Goal: Task Accomplishment & Management: Complete application form

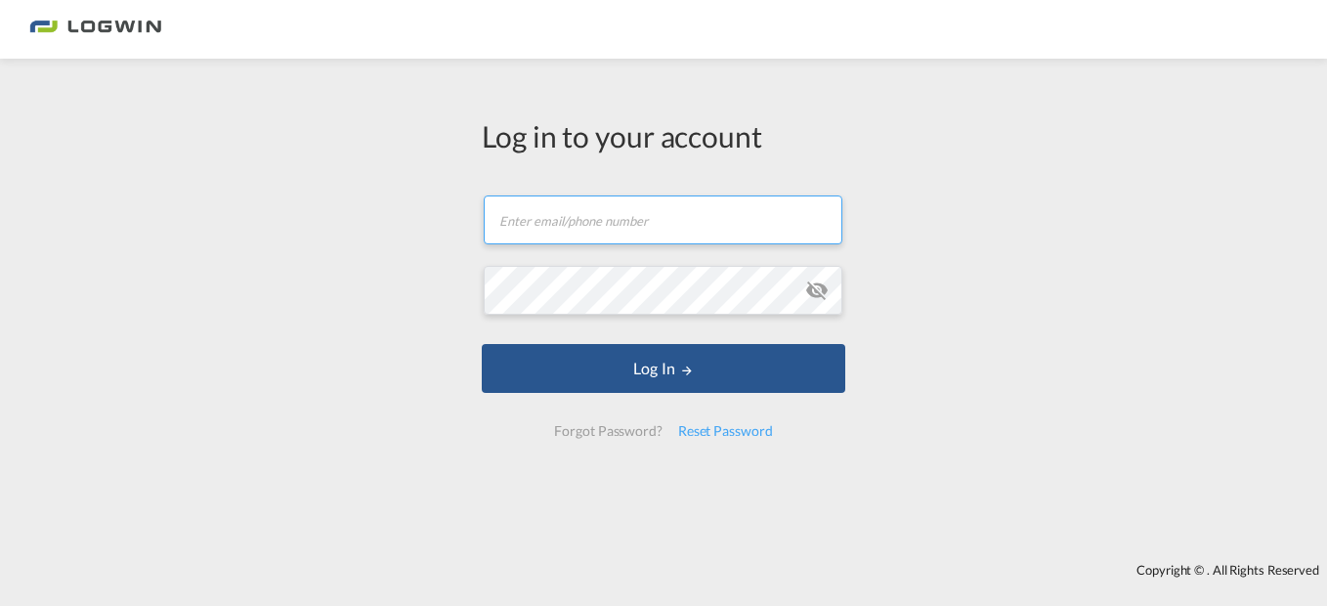
click at [561, 215] on input "text" at bounding box center [663, 219] width 359 height 49
type input "[PERSON_NAME][EMAIL_ADDRESS][PERSON_NAME][DOMAIN_NAME]"
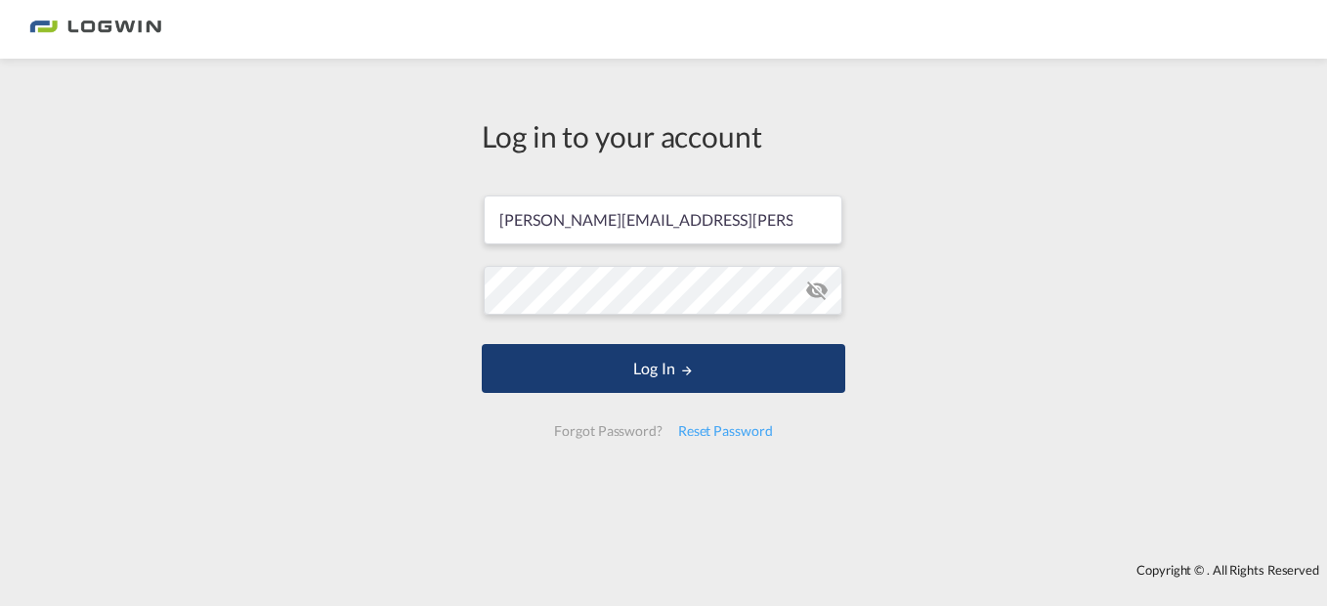
click at [564, 367] on button "Log In" at bounding box center [664, 368] width 364 height 49
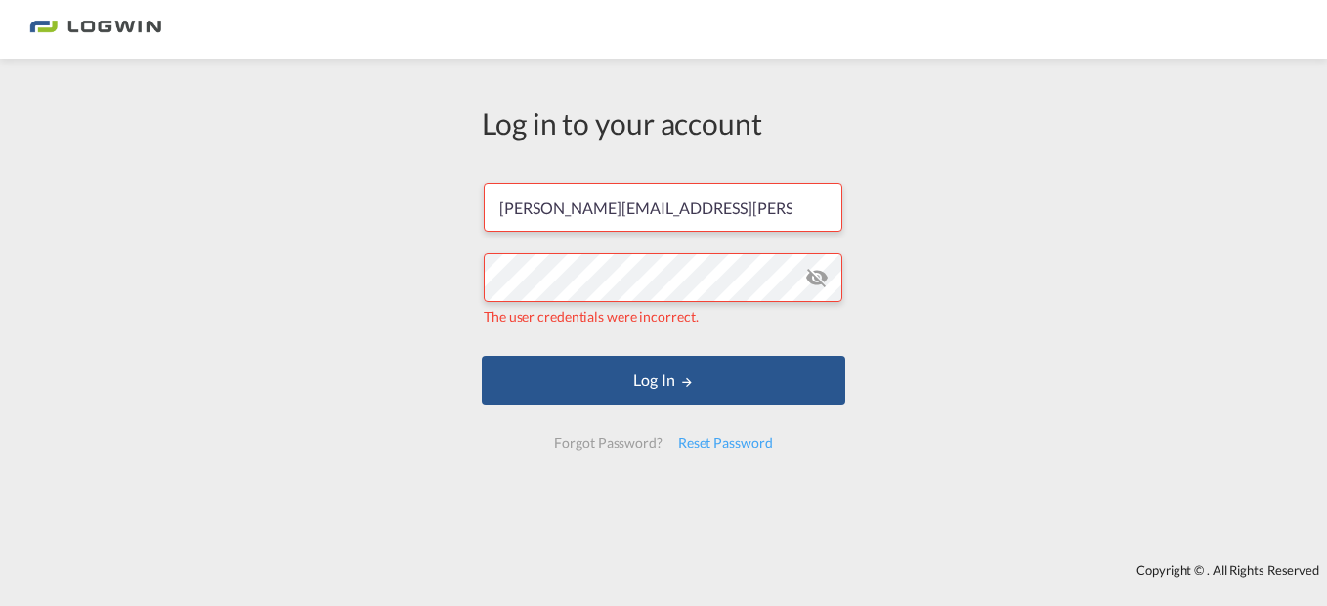
click at [812, 270] on md-icon "icon-eye-off" at bounding box center [816, 277] width 23 height 23
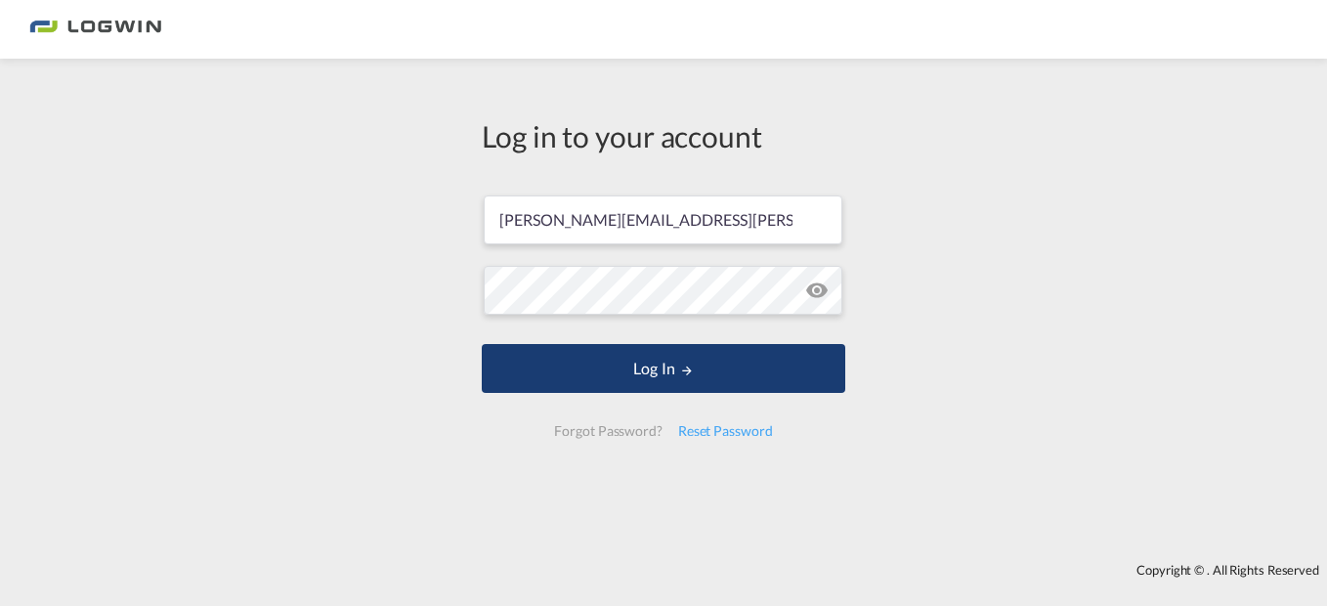
click at [493, 364] on button "Log In" at bounding box center [664, 368] width 364 height 49
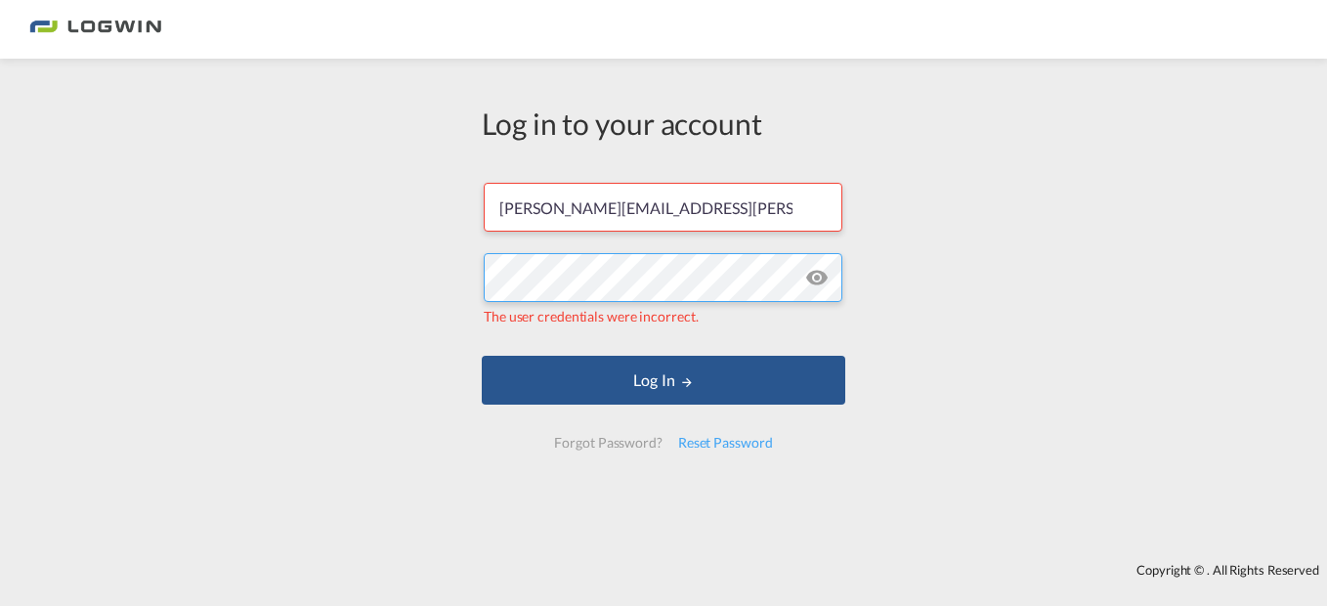
click at [378, 308] on div "Log in to your account [PERSON_NAME][EMAIL_ADDRESS][PERSON_NAME][DOMAIN_NAME] T…" at bounding box center [663, 310] width 1327 height 485
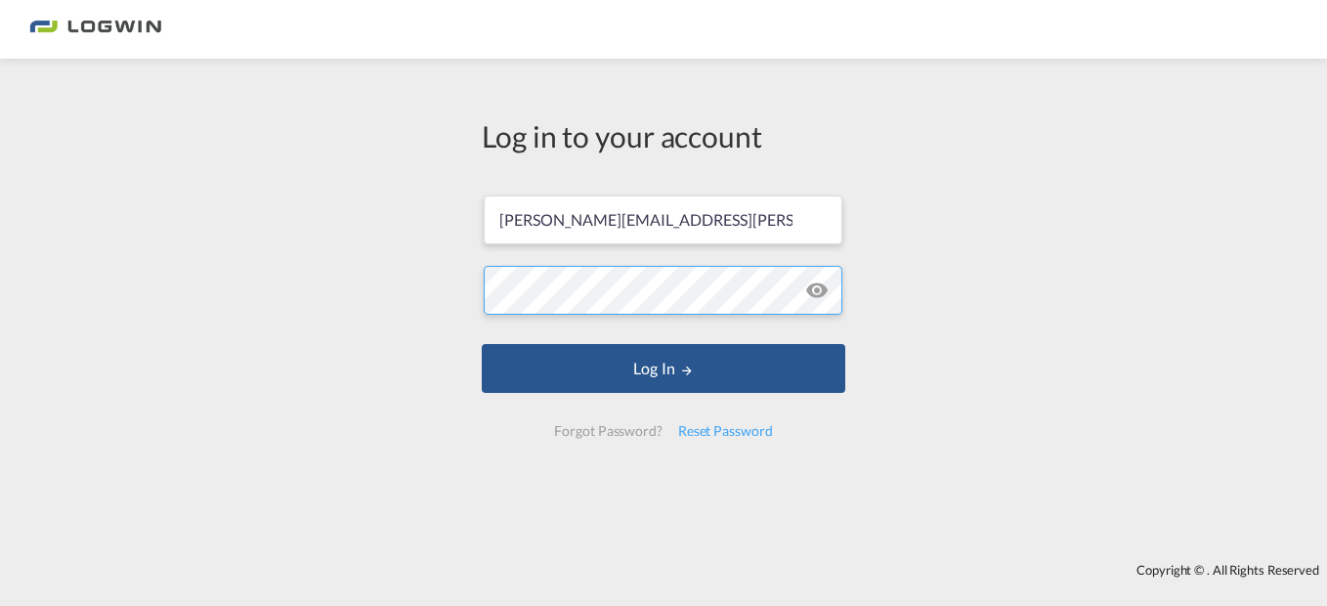
click at [482, 344] on button "Log In" at bounding box center [664, 368] width 364 height 49
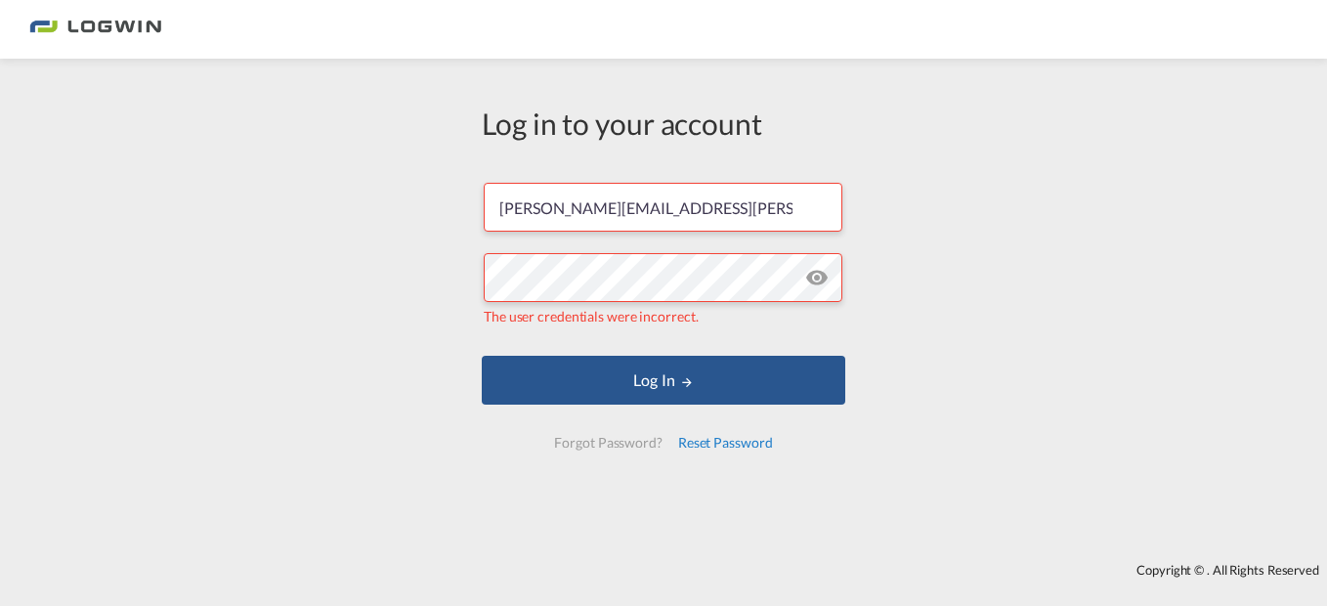
click at [695, 442] on div "Reset Password" at bounding box center [725, 442] width 110 height 35
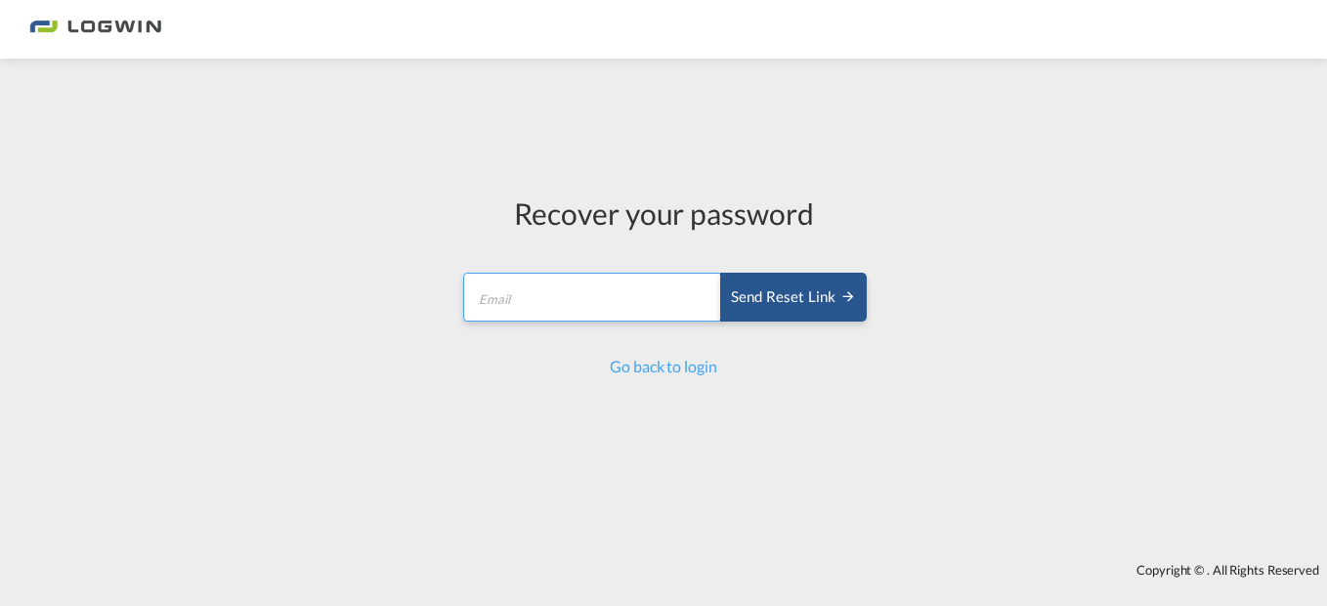
click at [599, 299] on input "email" at bounding box center [592, 297] width 259 height 49
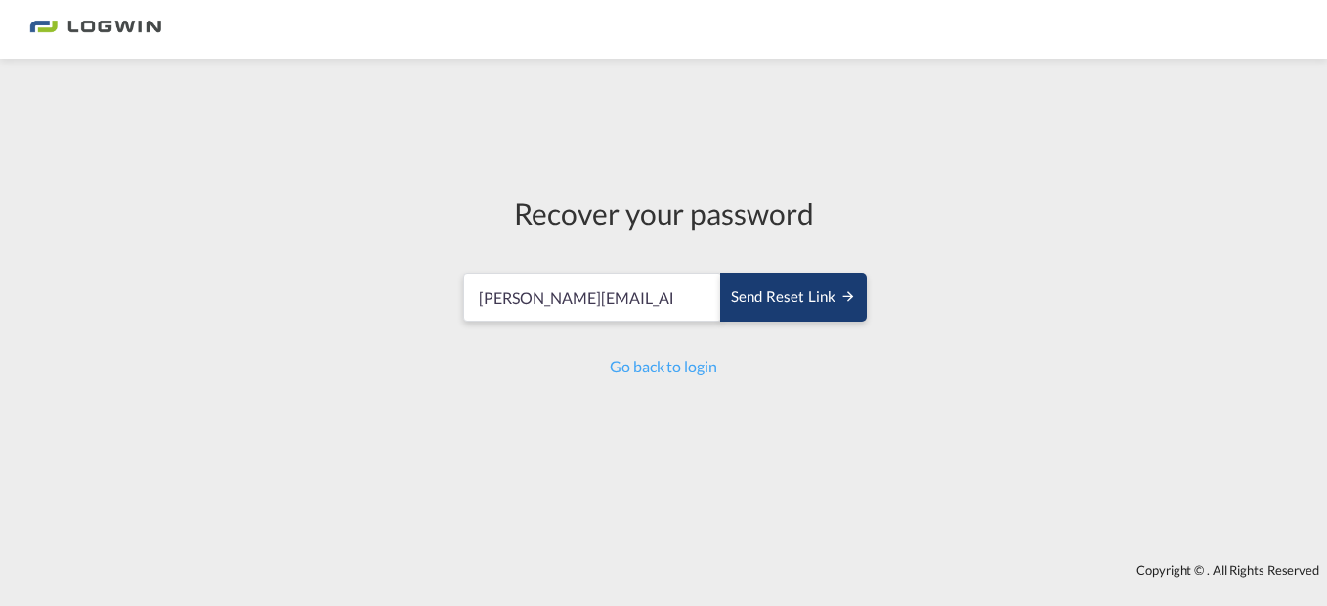
click at [760, 304] on div "Send reset link" at bounding box center [793, 297] width 125 height 22
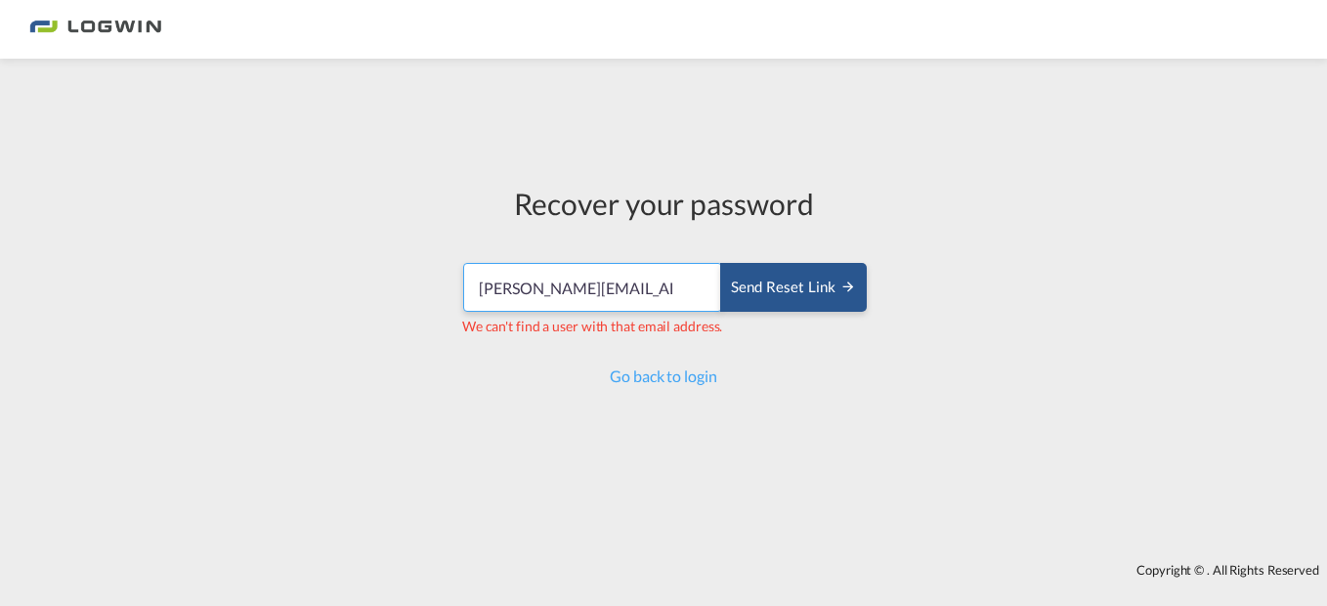
click at [692, 290] on input "[PERSON_NAME][EMAIL_ADDRESS][PERSON_NAME][DOMAIN_NAME]" at bounding box center [592, 287] width 259 height 49
drag, startPoint x: 692, startPoint y: 281, endPoint x: 421, endPoint y: 281, distance: 270.7
click at [421, 281] on div "Recover your password [PERSON_NAME][EMAIL_ADDRESS][PERSON_NAME][DOMAIN_NAME] Se…" at bounding box center [663, 310] width 1327 height 485
type input "m"
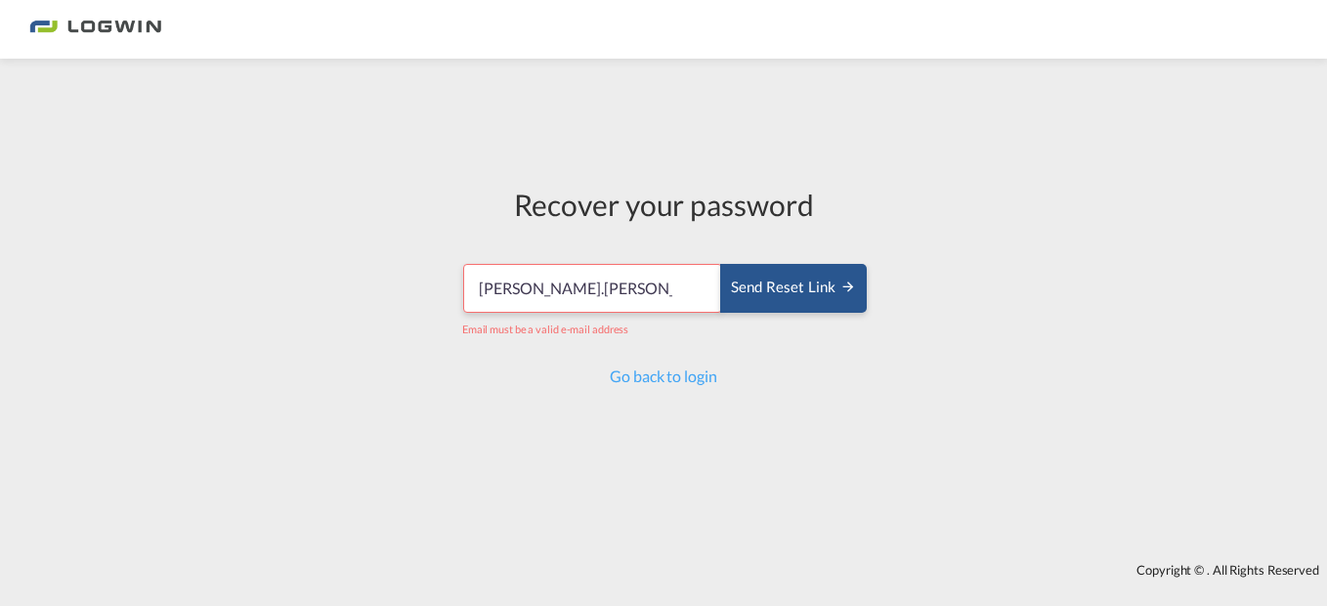
type input "[PERSON_NAME][EMAIL_ADDRESS][PERSON_NAME][DOMAIN_NAME]"
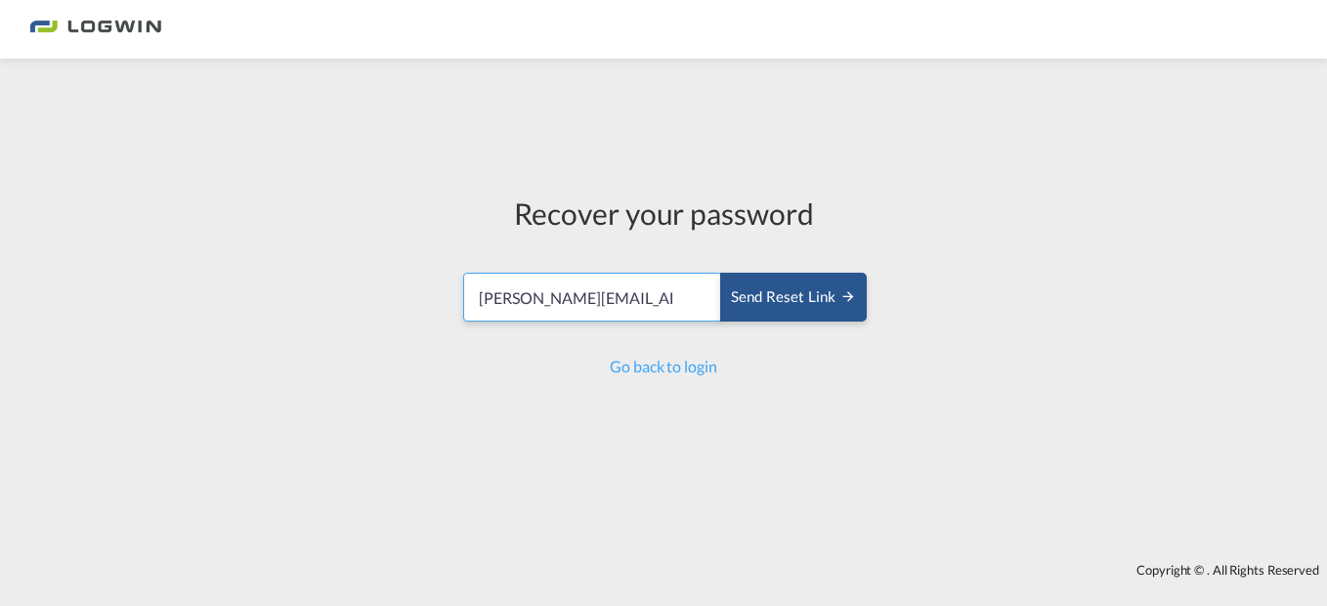
scroll to position [0, 28]
drag, startPoint x: 679, startPoint y: 310, endPoint x: 705, endPoint y: 305, distance: 25.9
click at [705, 305] on input "[PERSON_NAME][EMAIL_ADDRESS][PERSON_NAME][DOMAIN_NAME]" at bounding box center [592, 297] width 259 height 49
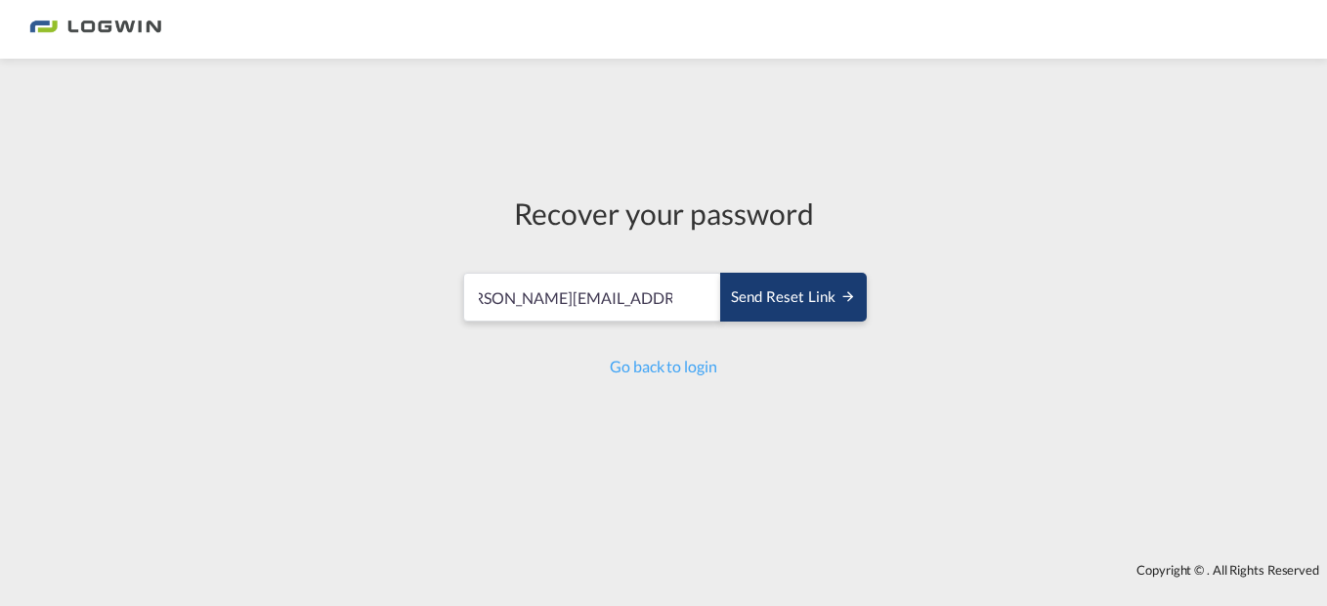
click at [800, 298] on div "Send reset link" at bounding box center [793, 297] width 125 height 22
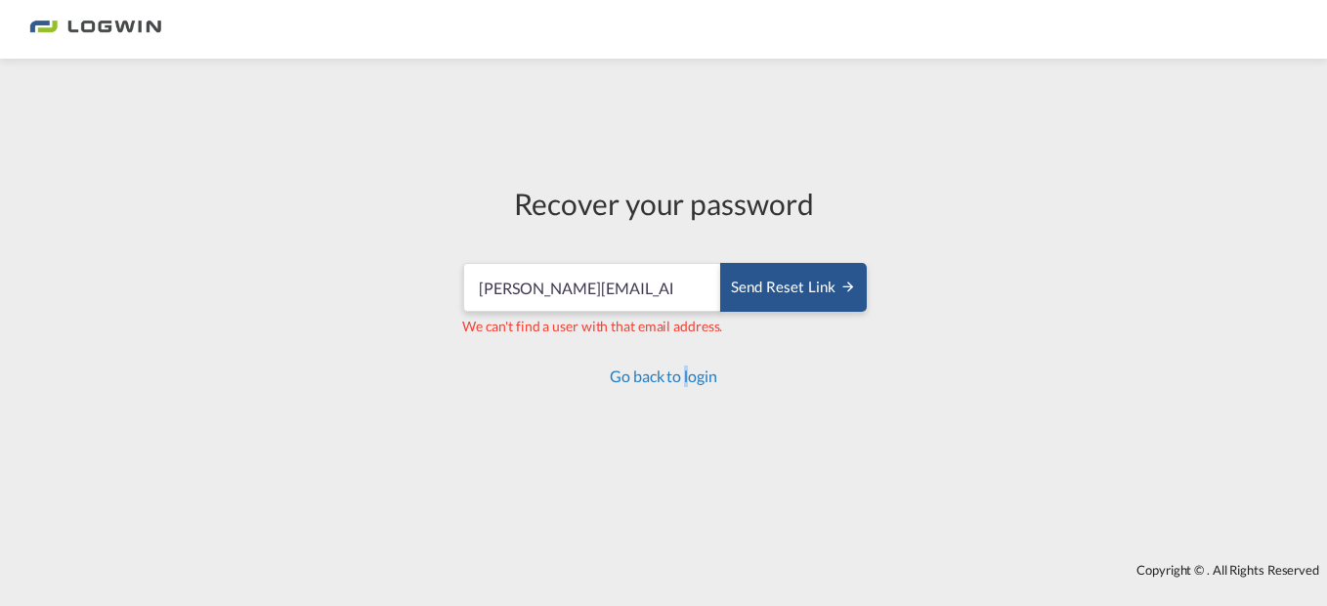
click at [686, 373] on link "Go back to login" at bounding box center [663, 375] width 107 height 19
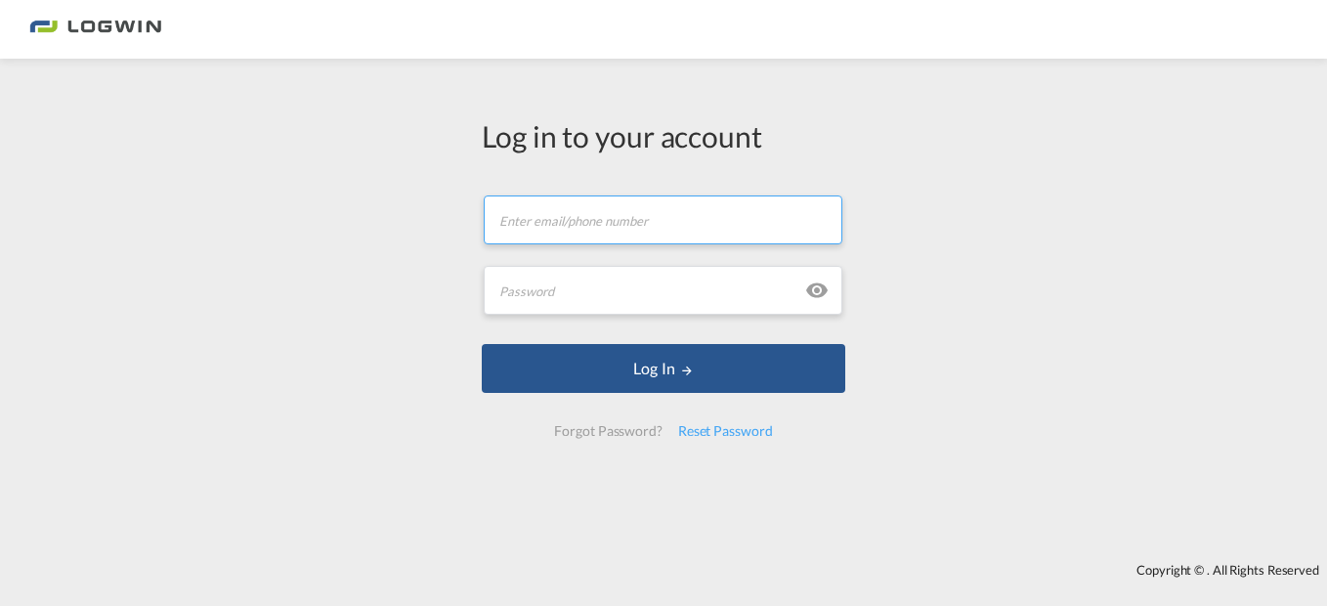
click at [612, 226] on input "text" at bounding box center [663, 219] width 359 height 49
type input "[PERSON_NAME][EMAIL_ADDRESS][PERSON_NAME][DOMAIN_NAME]"
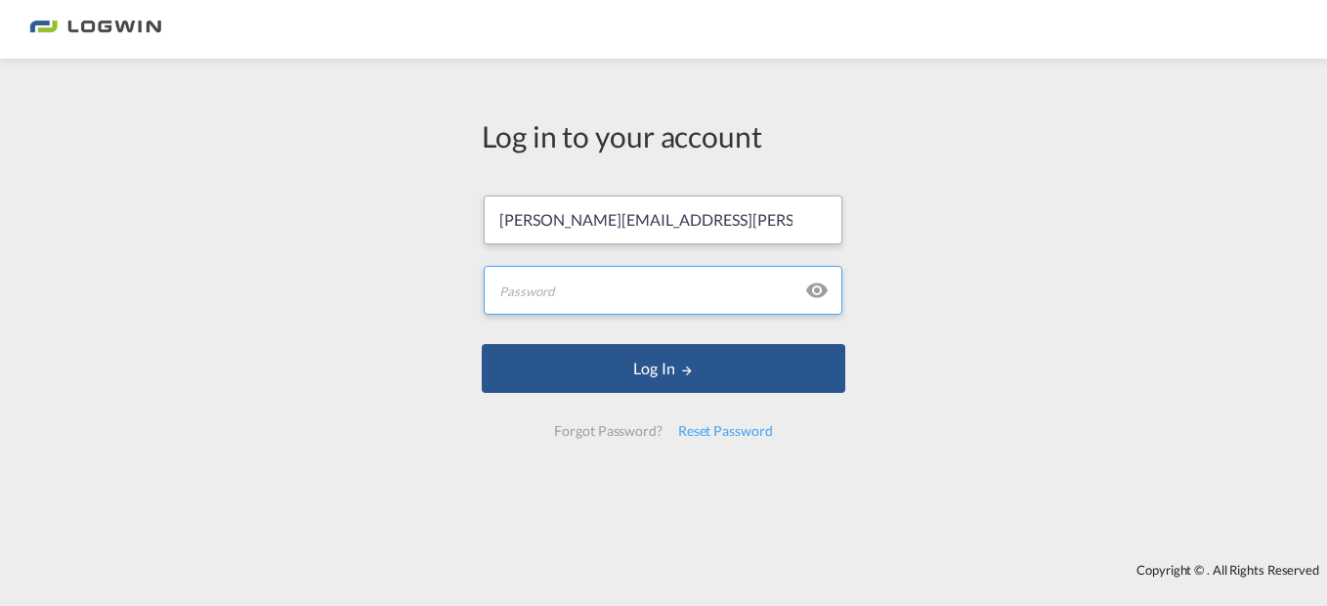
type input "Mexico2025*"
click at [600, 297] on input "Mexico2025*" at bounding box center [663, 290] width 359 height 49
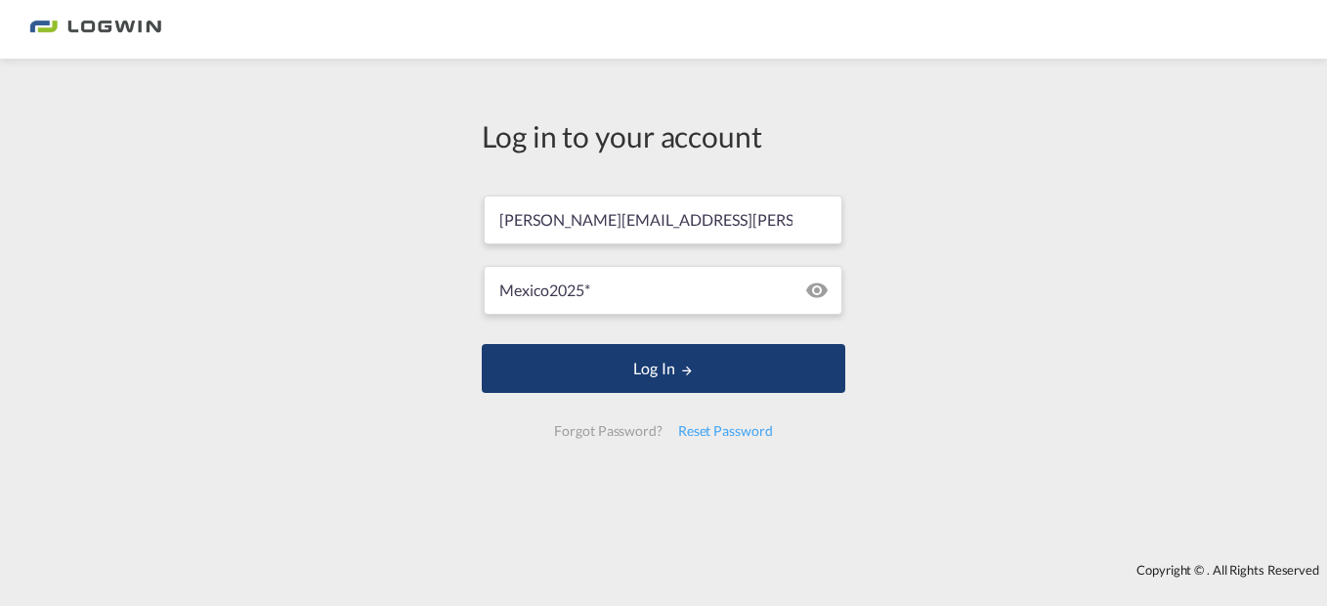
click at [629, 370] on button "Log In" at bounding box center [664, 368] width 364 height 49
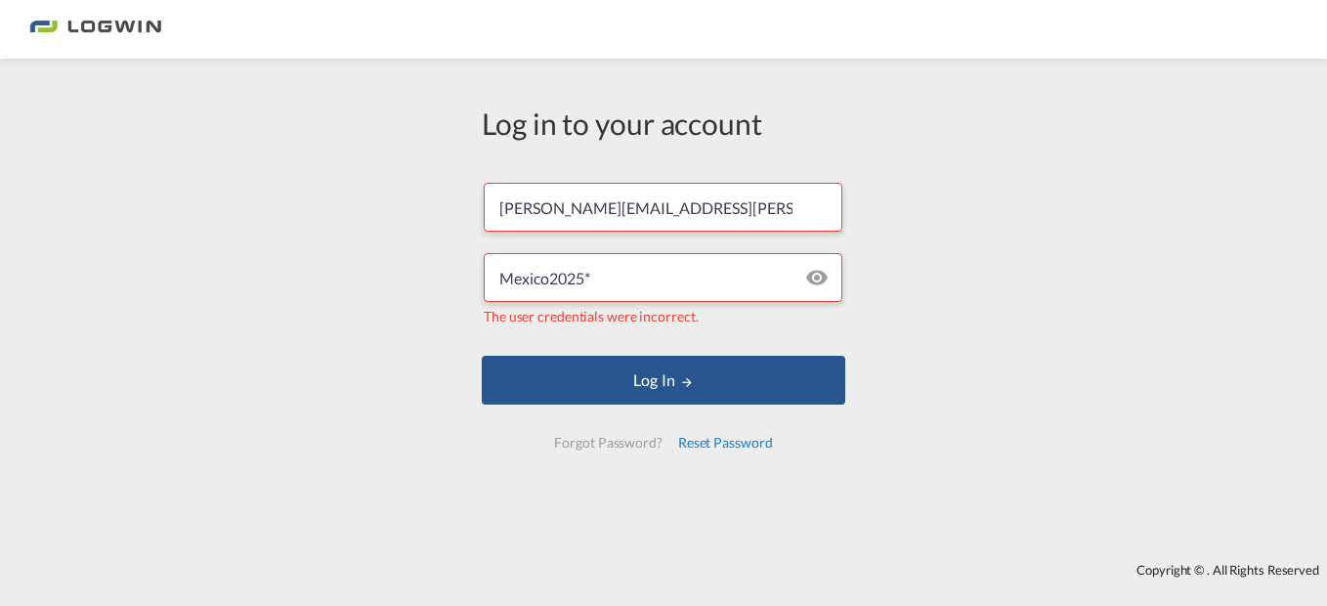
click at [735, 440] on div "Reset Password" at bounding box center [725, 442] width 110 height 35
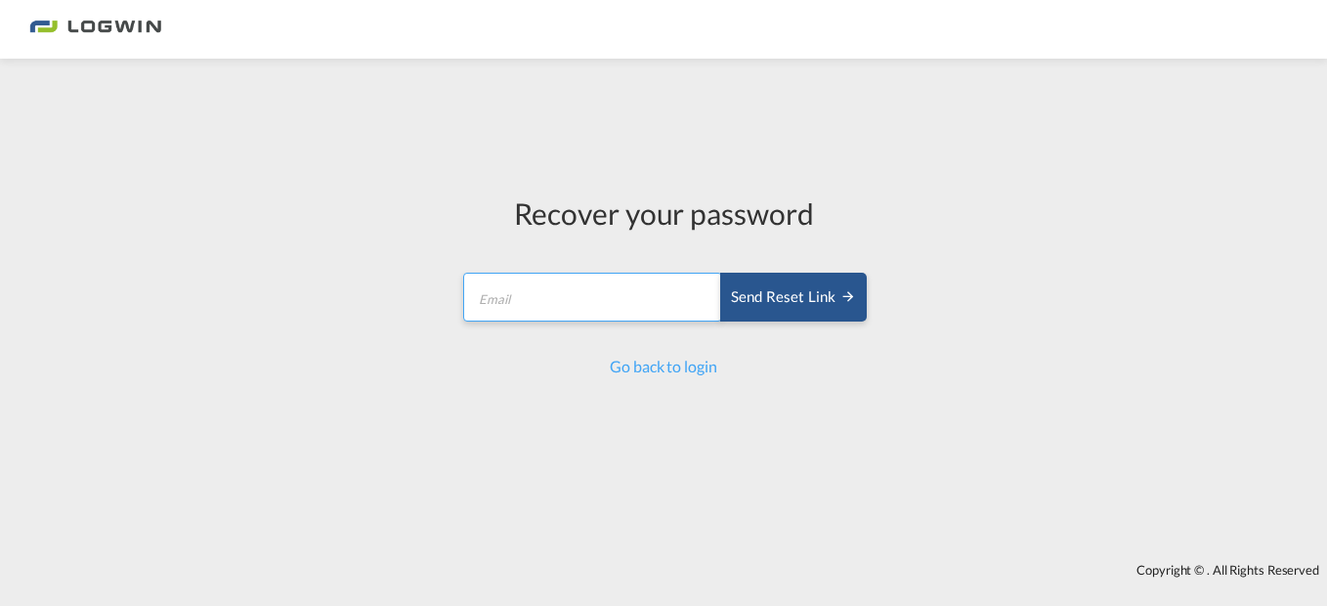
click at [508, 310] on input "email" at bounding box center [592, 297] width 259 height 49
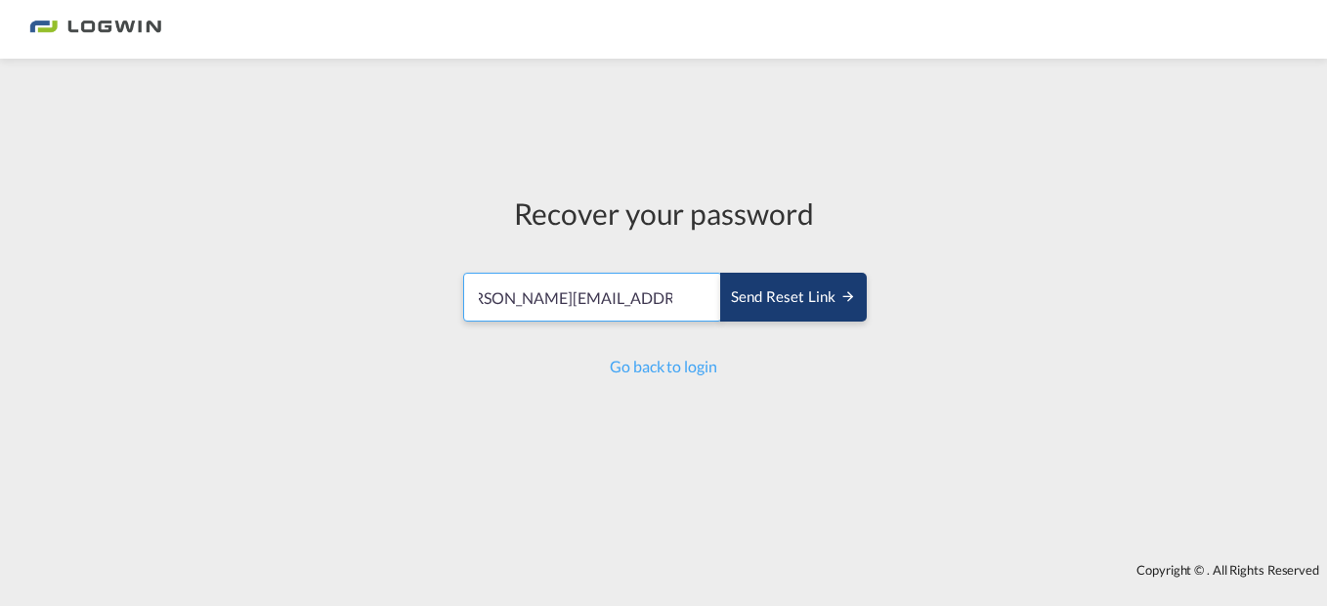
drag, startPoint x: 639, startPoint y: 307, endPoint x: 740, endPoint y: 313, distance: 100.8
click at [740, 313] on div "[PERSON_NAME][EMAIL_ADDRESS][PERSON_NAME][DOMAIN_NAME] Send reset link" at bounding box center [663, 297] width 403 height 49
click at [769, 291] on div "Send reset link" at bounding box center [793, 297] width 125 height 22
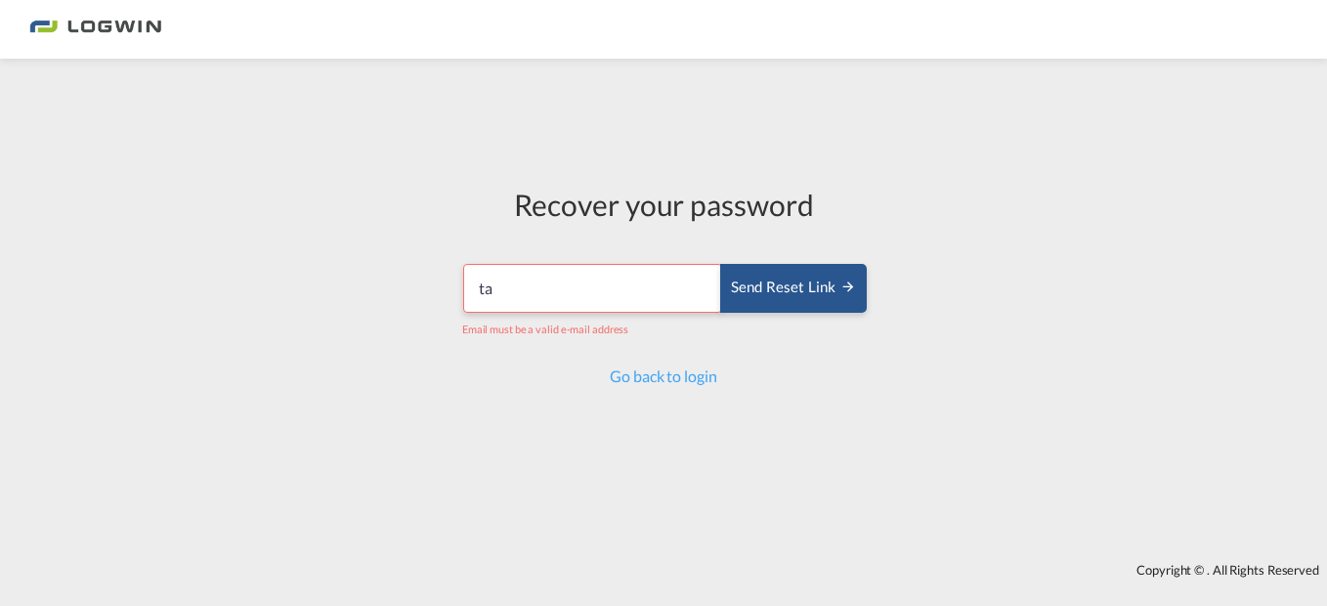
type input "t"
type input "[PERSON_NAME].[PERSON_NAME]"
drag, startPoint x: 488, startPoint y: 282, endPoint x: 485, endPoint y: 294, distance: 12.1
click at [489, 283] on input "[PERSON_NAME].[PERSON_NAME]" at bounding box center [592, 288] width 259 height 49
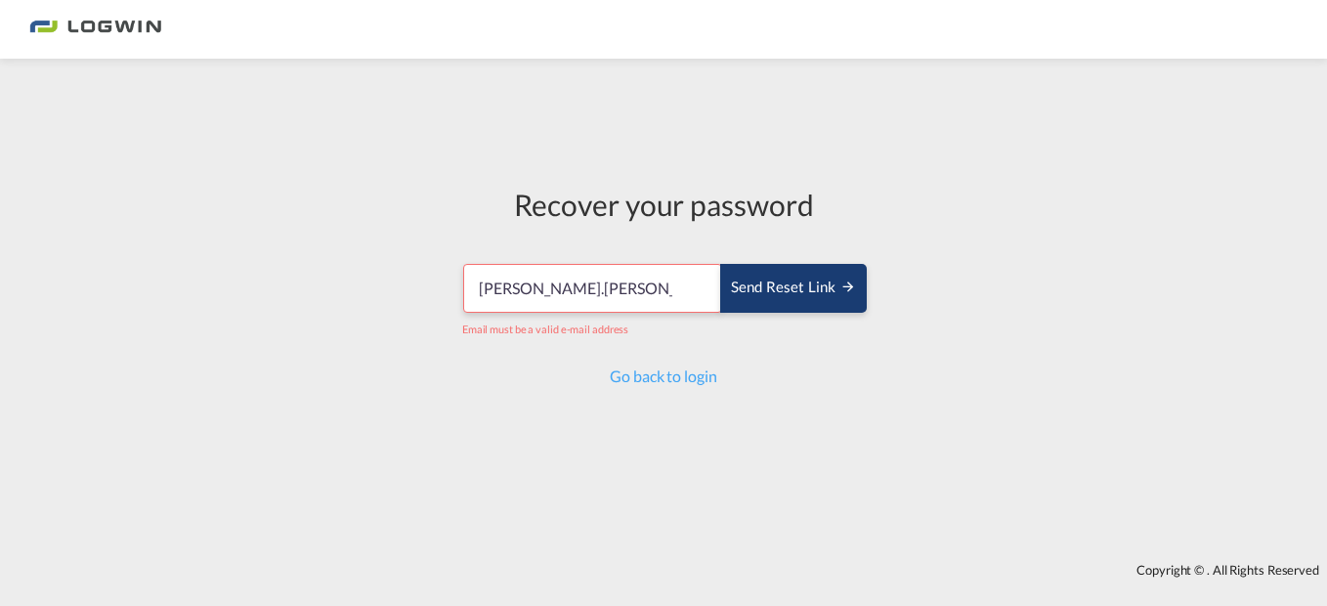
type input "[PERSON_NAME].[PERSON_NAME]"
click at [752, 294] on div "Send reset link" at bounding box center [793, 288] width 125 height 22
click at [755, 285] on div "Send reset link" at bounding box center [793, 288] width 125 height 22
click at [756, 286] on div "Send reset link" at bounding box center [793, 288] width 125 height 22
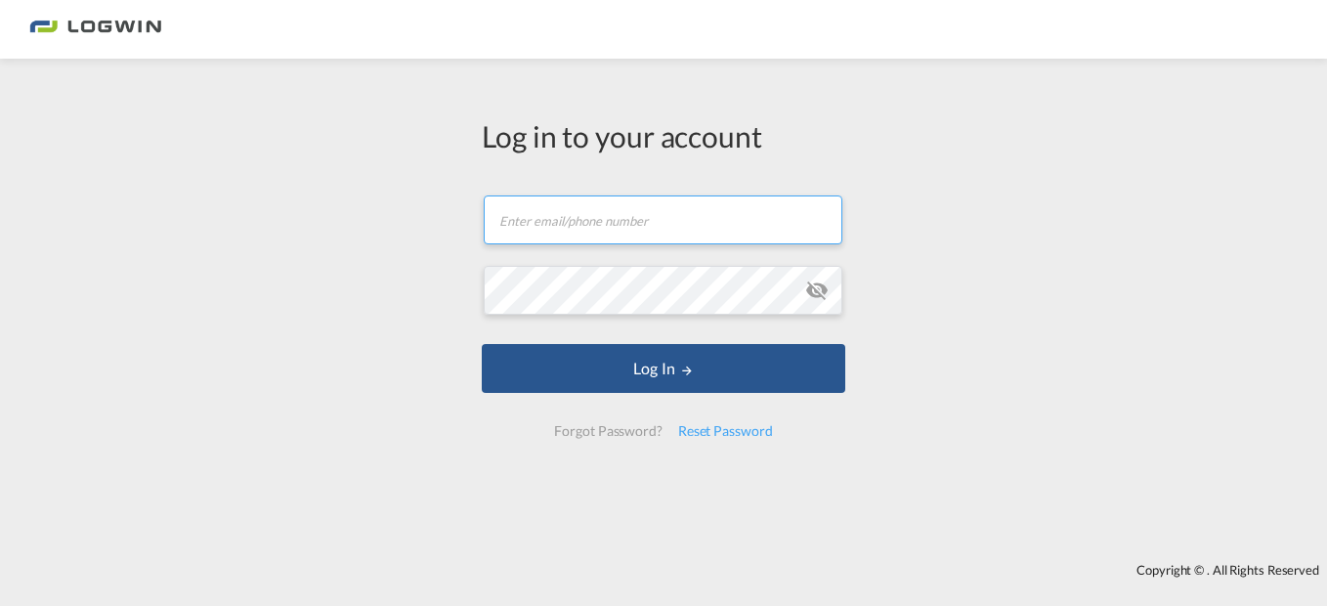
click at [535, 198] on input "text" at bounding box center [663, 219] width 359 height 49
click at [332, 397] on div "Log in to your account Email field is required Password field is required Log I…" at bounding box center [663, 310] width 1327 height 485
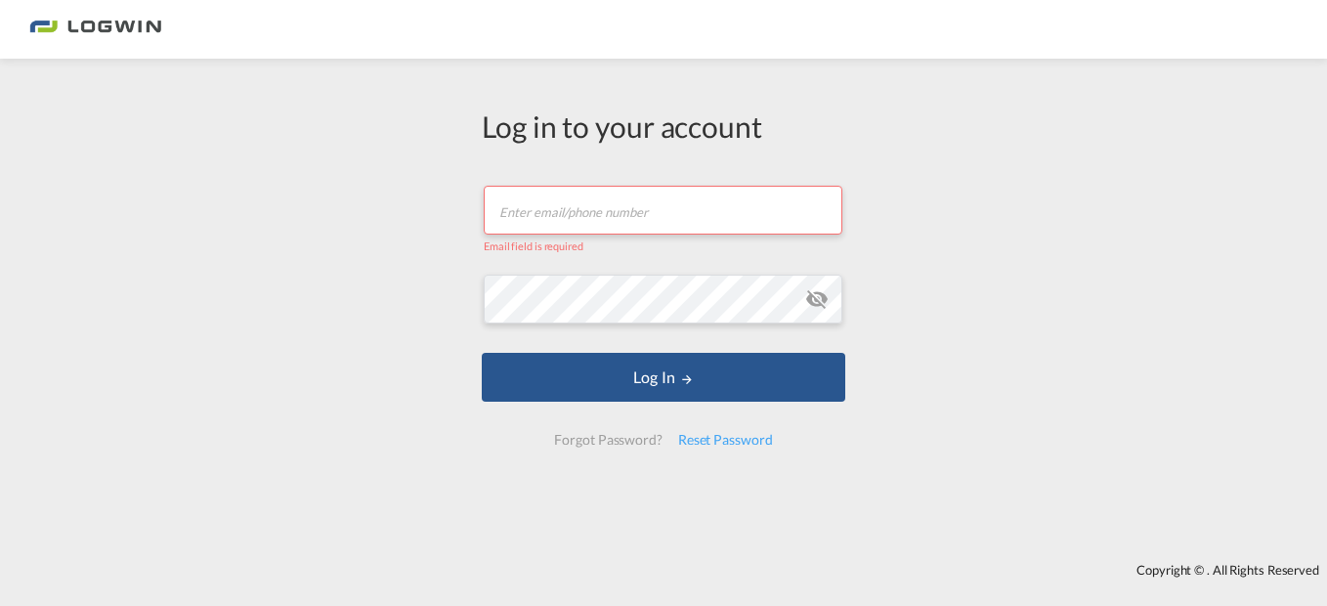
click at [535, 199] on input "text" at bounding box center [663, 210] width 359 height 49
type input "[PERSON_NAME][EMAIL_ADDRESS][PERSON_NAME][DOMAIN_NAME]"
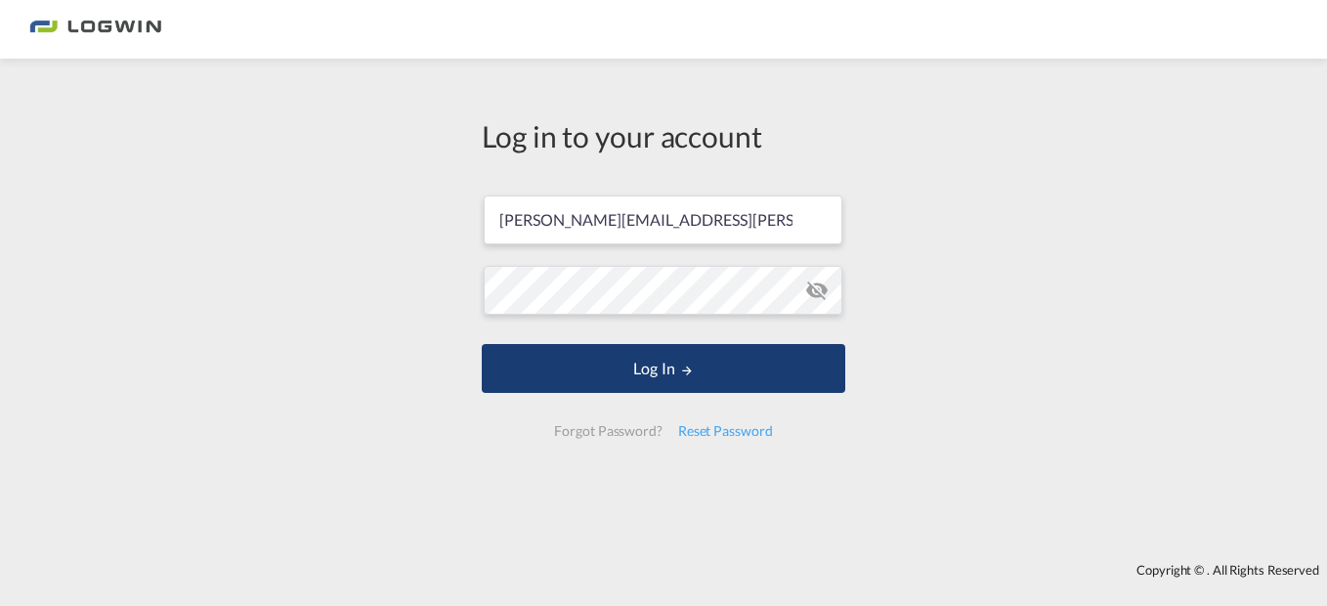
click at [608, 369] on button "Log In" at bounding box center [664, 368] width 364 height 49
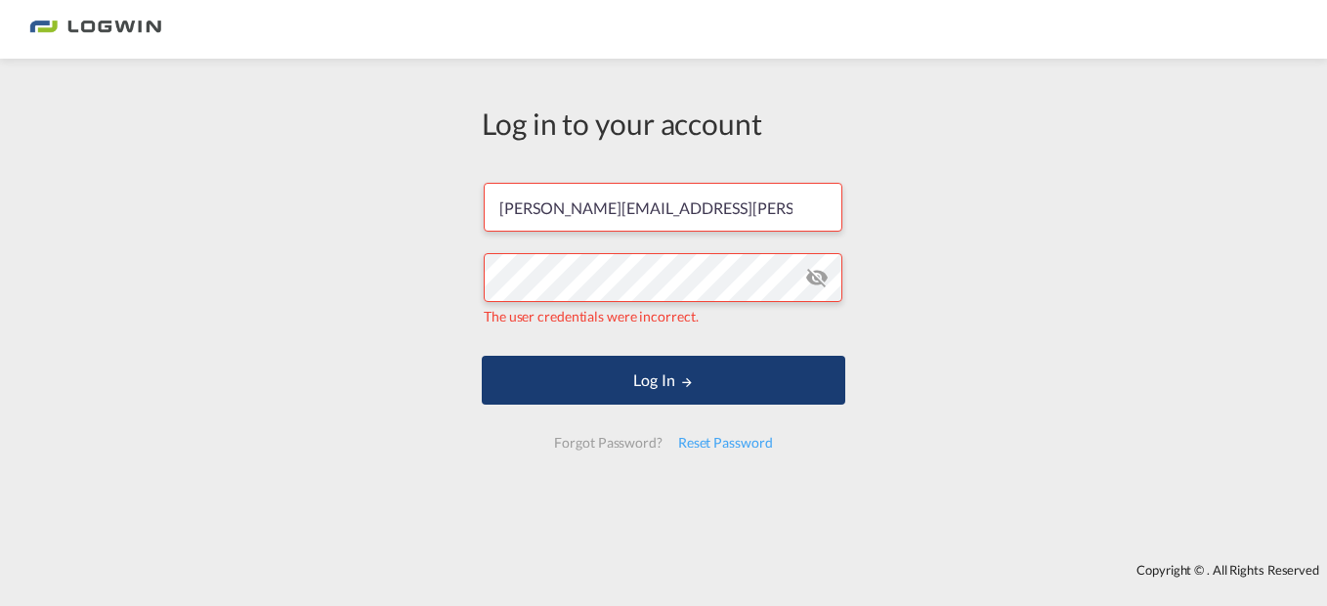
click at [632, 388] on button "Log In" at bounding box center [664, 380] width 364 height 49
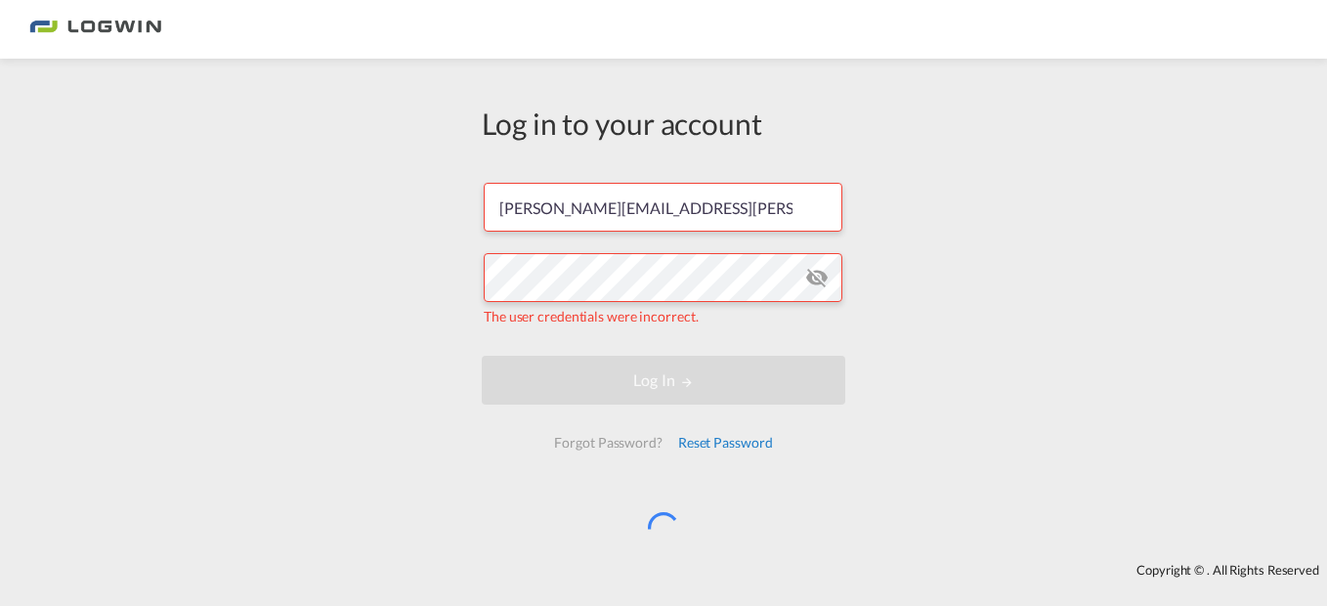
click at [761, 441] on div "Reset Password" at bounding box center [725, 442] width 110 height 35
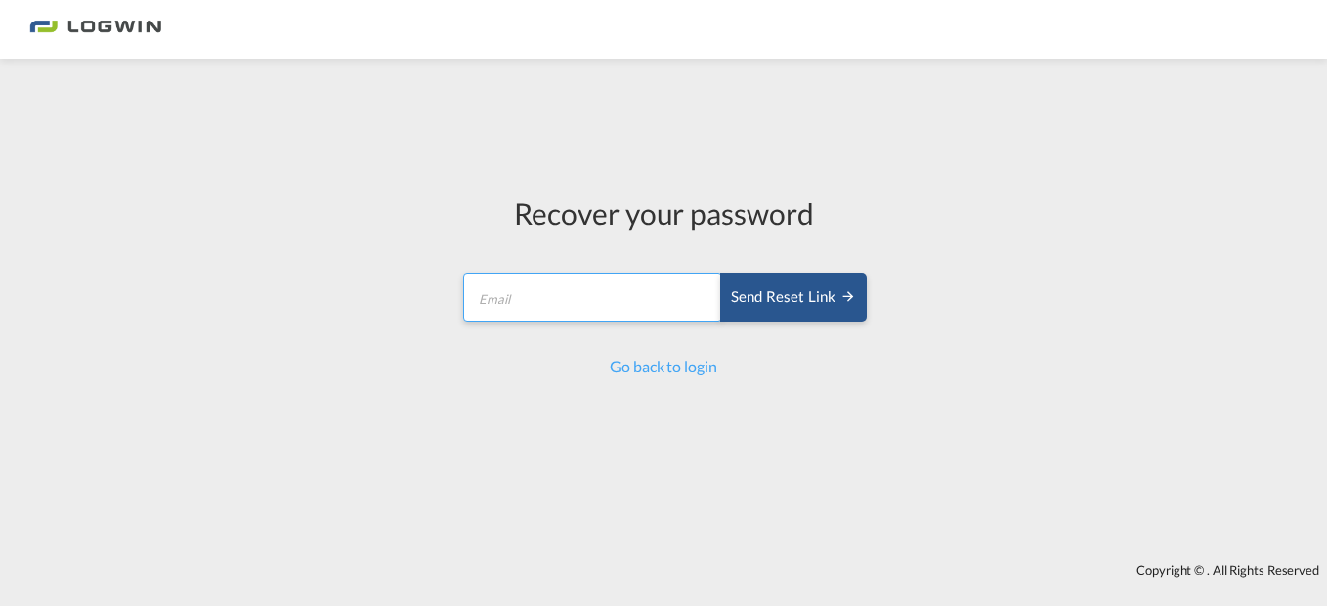
click at [549, 312] on input "email" at bounding box center [592, 297] width 259 height 49
type input "[PERSON_NAME][EMAIL_ADDRESS][PERSON_NAME][DOMAIN_NAME]"
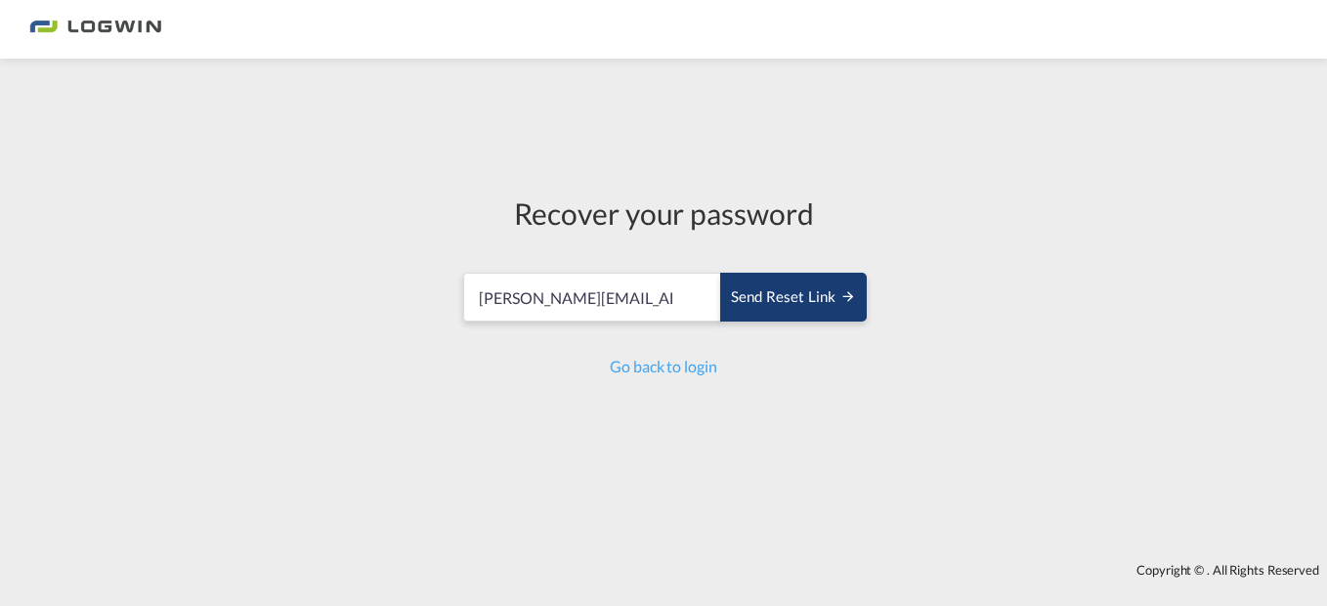
click at [767, 297] on div "Send reset link" at bounding box center [793, 297] width 125 height 22
